Goal: Find specific page/section: Find specific page/section

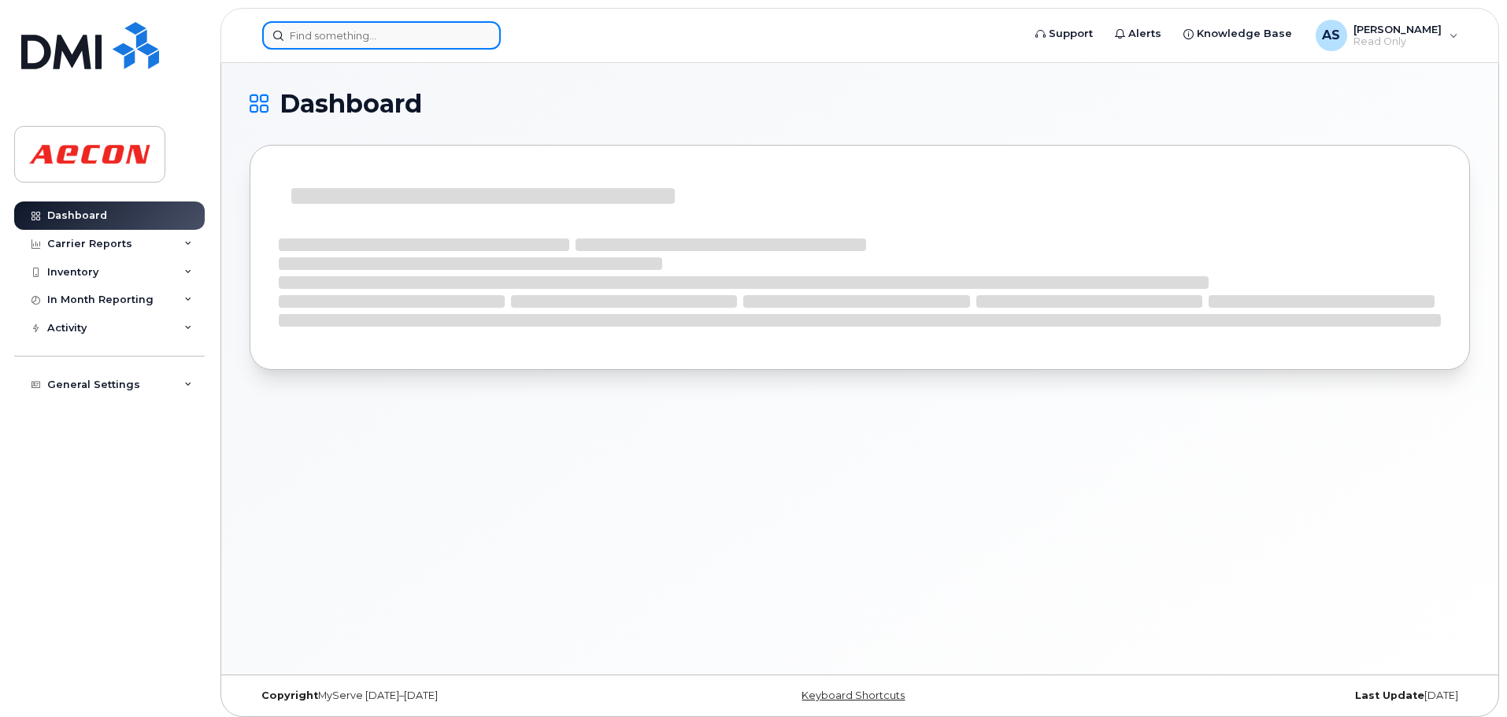
click at [344, 31] on input at bounding box center [381, 35] width 239 height 28
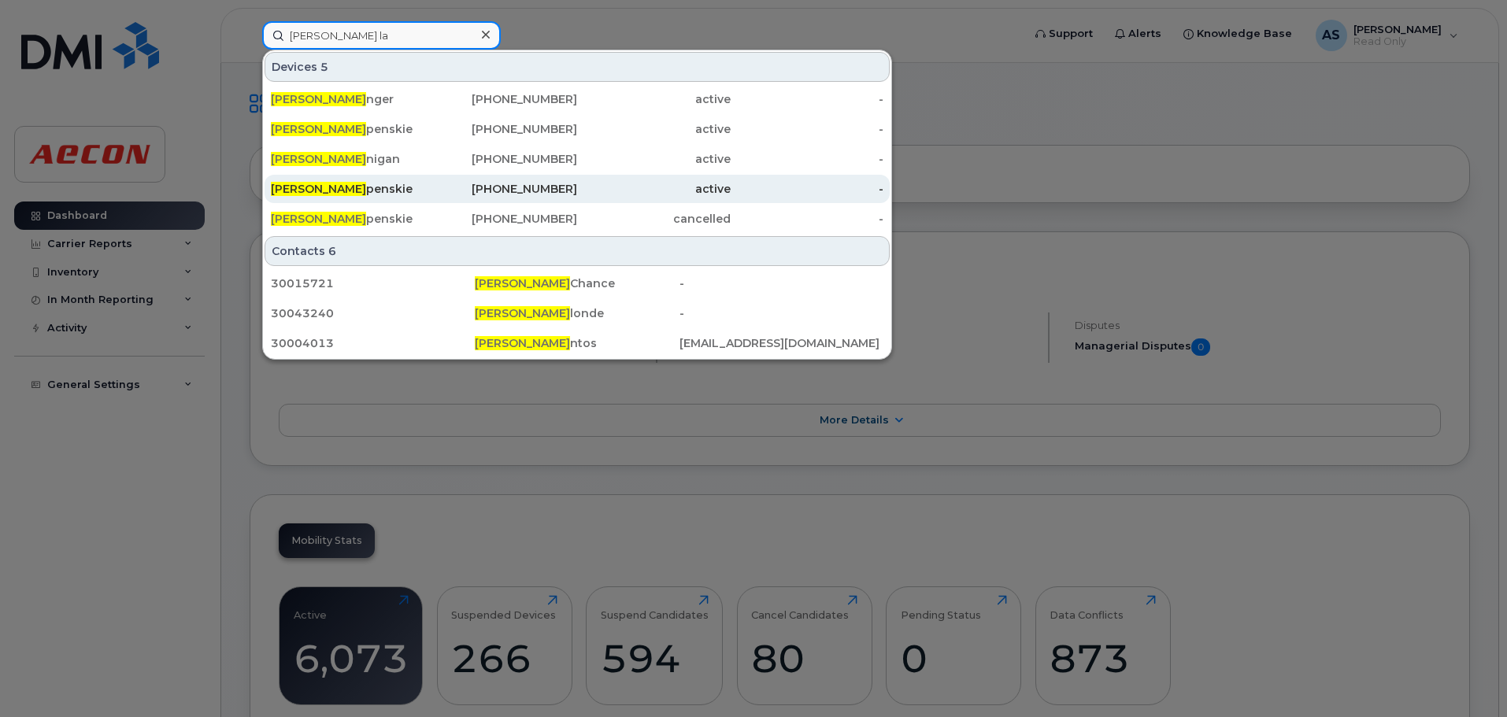
type input "[PERSON_NAME] la"
click at [406, 185] on div "[PERSON_NAME] penskie" at bounding box center [348, 189] width 154 height 16
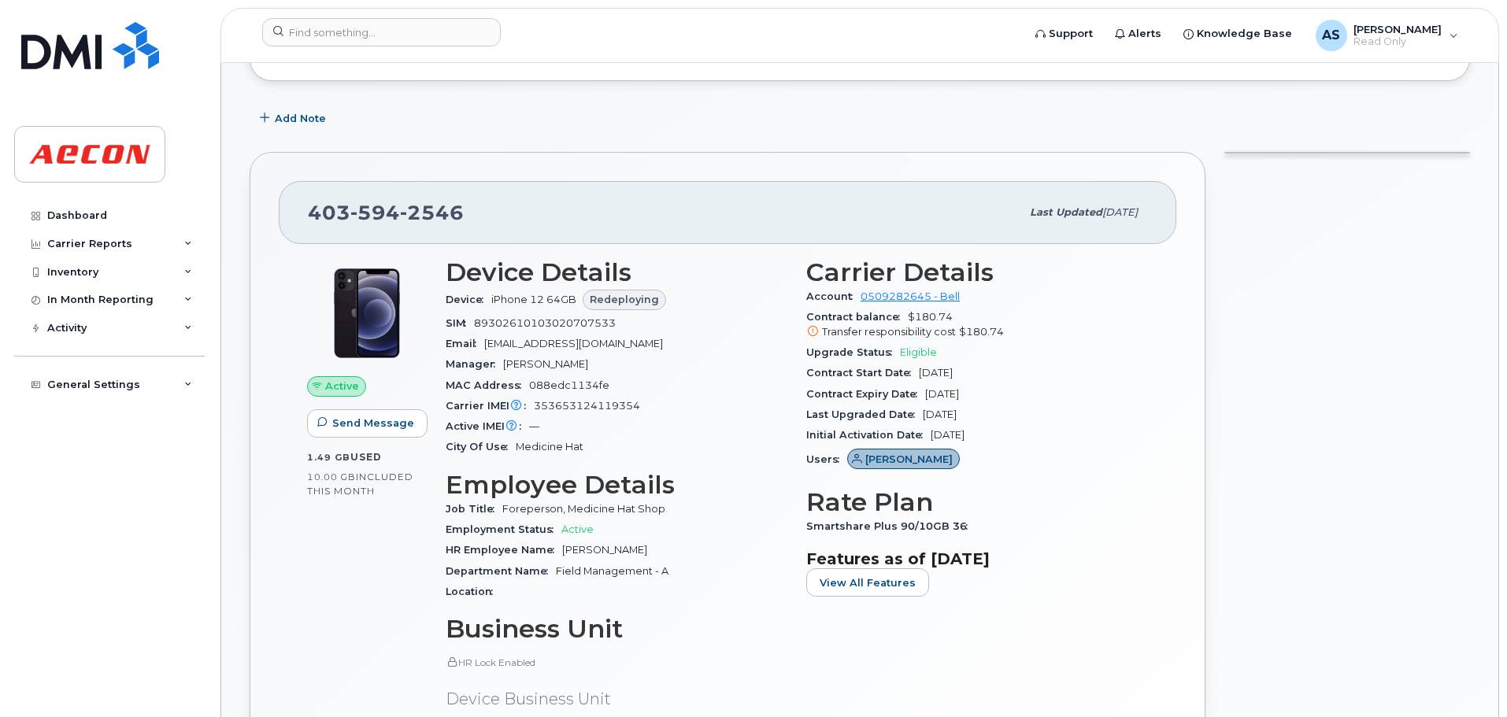
scroll to position [394, 0]
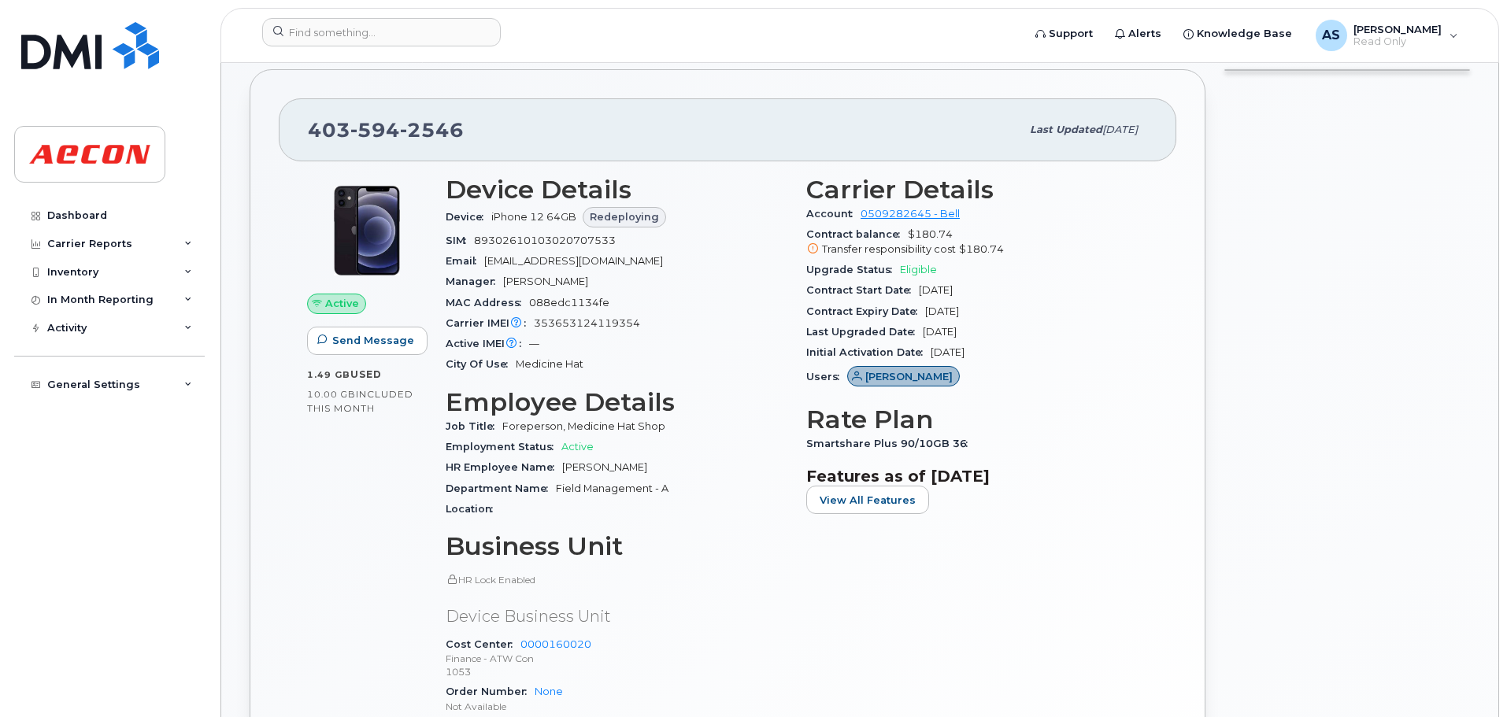
click at [675, 322] on div "Carrier IMEI Carrier IMEI is reported during the last billing cycle or change o…" at bounding box center [617, 323] width 342 height 20
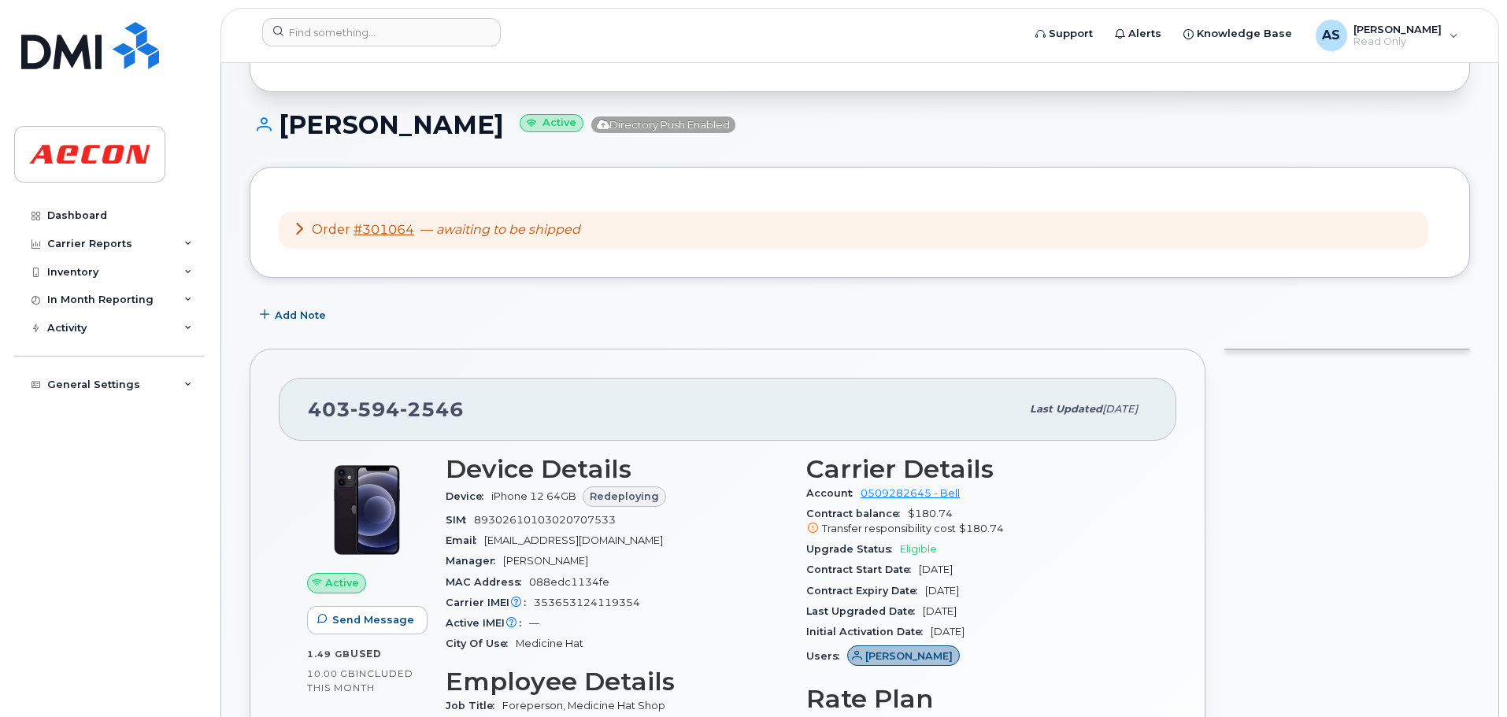
scroll to position [0, 0]
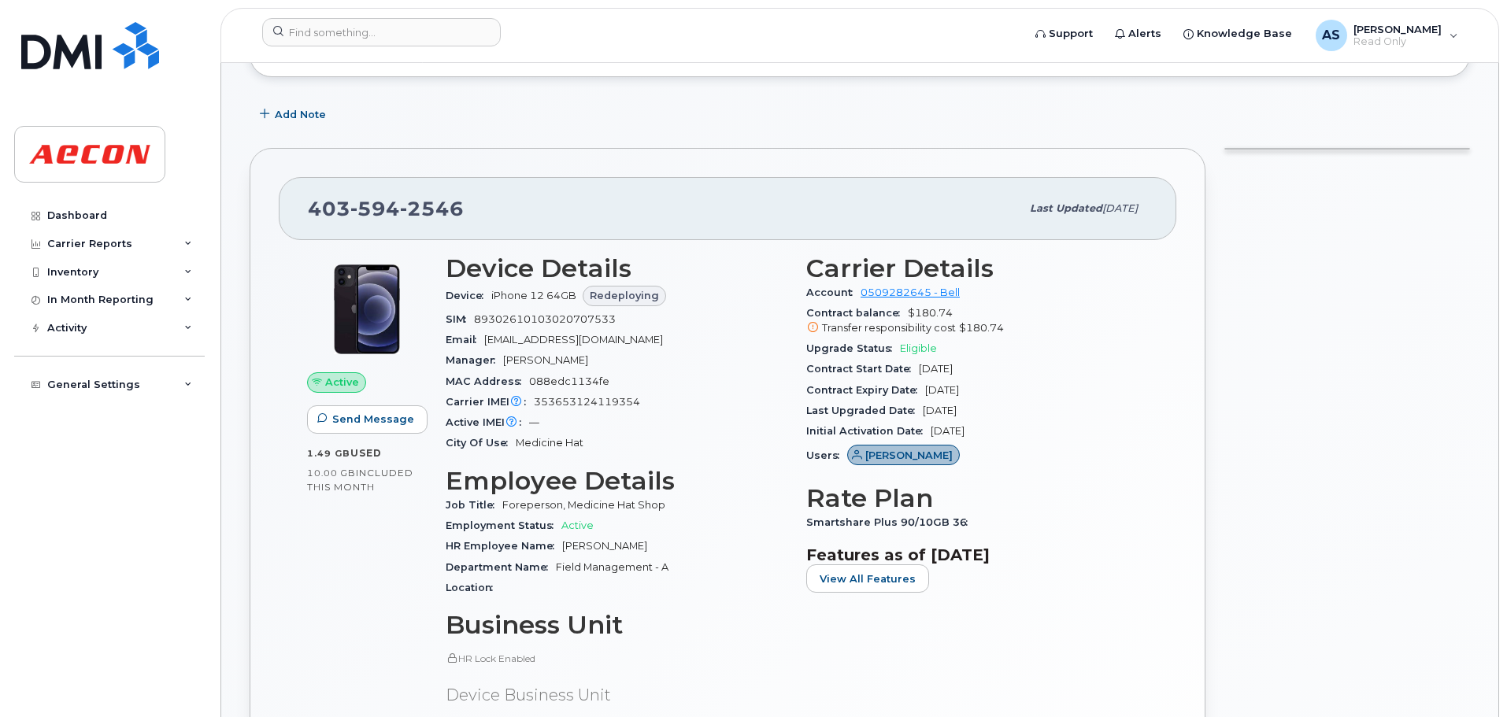
click at [1323, 409] on div at bounding box center [1347, 559] width 265 height 840
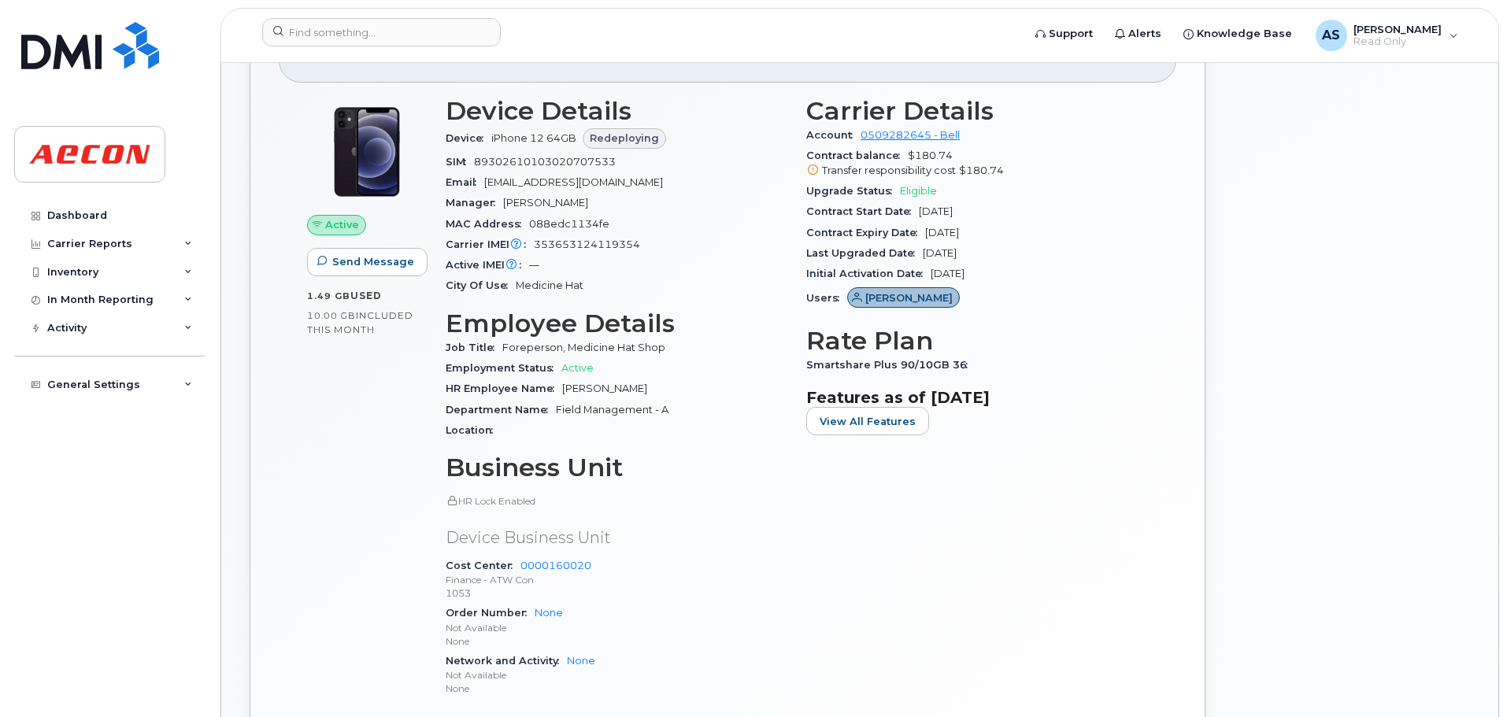
scroll to position [315, 0]
